Goal: Information Seeking & Learning: Learn about a topic

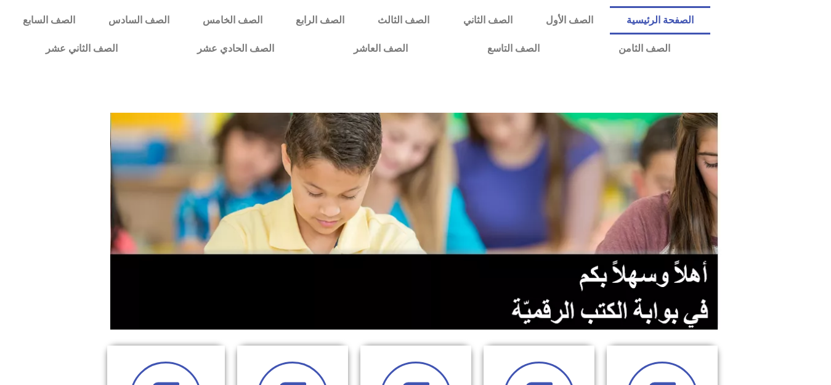
click at [598, 22] on link "الصف الأول" at bounding box center [569, 20] width 81 height 28
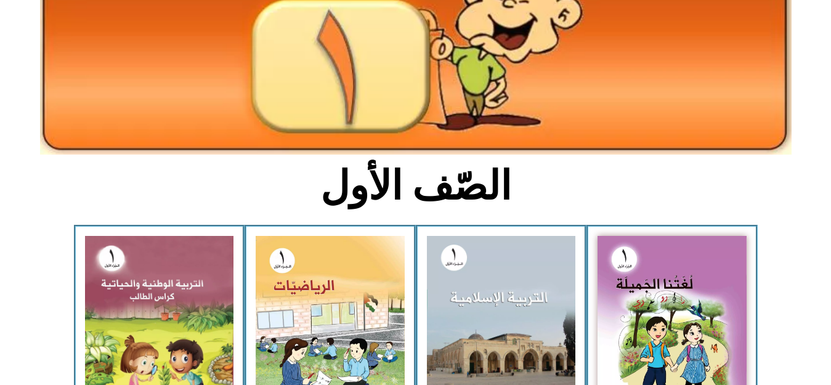
scroll to position [185, 0]
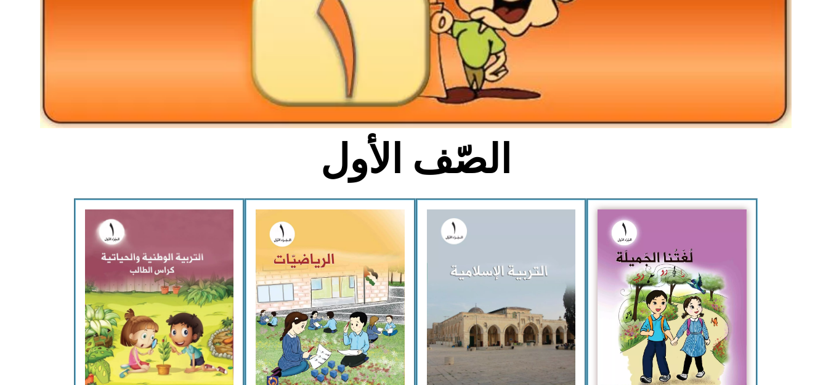
click at [412, 275] on div "الرياضيات - الجزء الأول​" at bounding box center [330, 314] width 171 height 232
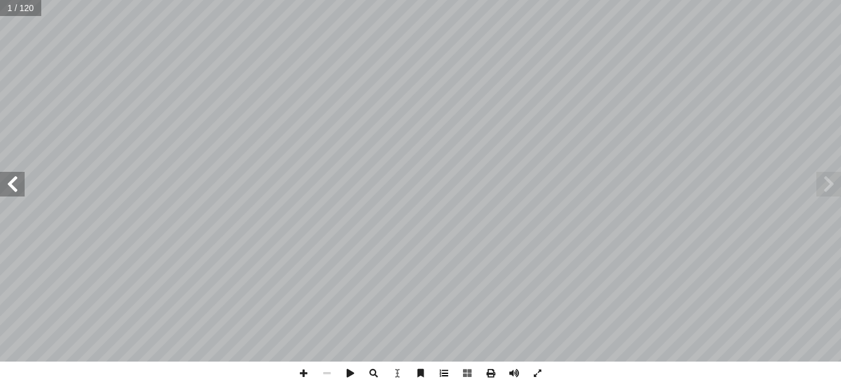
click at [443, 370] on span at bounding box center [443, 373] width 23 height 23
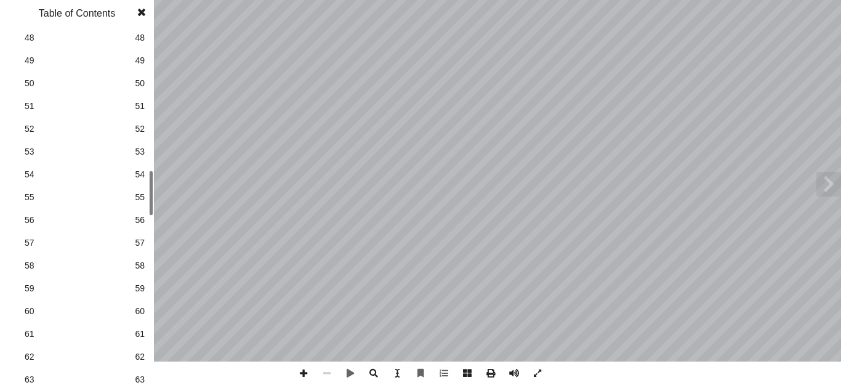
click at [159, 211] on div "الرياضيات ليف: أ ا فريق الت ا) ً د. [PERSON_NAME] (منسق . [PERSON_NAME] أ ا .[P…" at bounding box center [420, 192] width 841 height 385
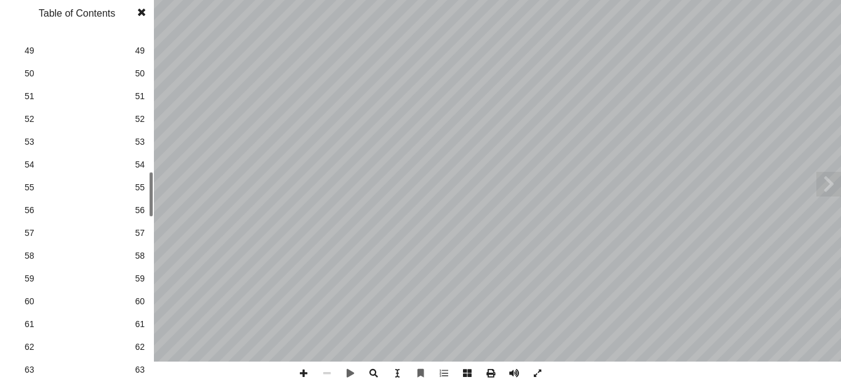
click at [140, 68] on span "50" at bounding box center [140, 73] width 10 height 13
click at [145, 10] on span at bounding box center [142, 12] width 22 height 25
